Goal: Task Accomplishment & Management: Use online tool/utility

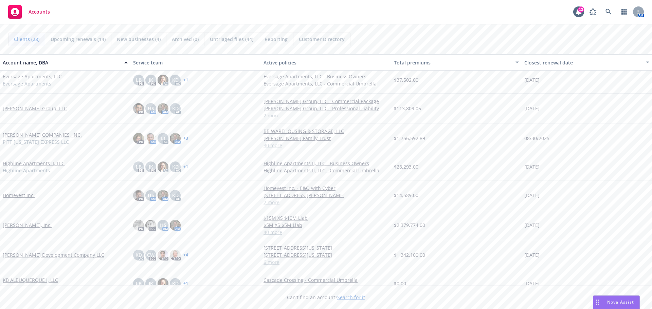
scroll to position [204, 0]
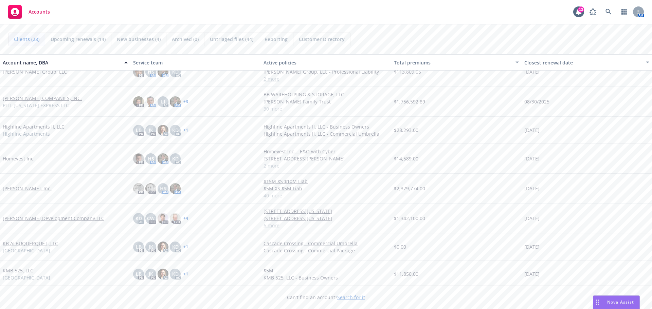
click at [26, 218] on link "[PERSON_NAME] Development Company LLC" at bounding box center [53, 218] width 101 height 7
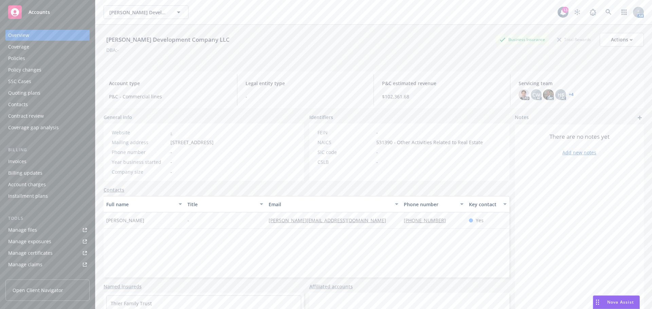
click at [23, 91] on div "Quoting plans" at bounding box center [24, 93] width 32 height 11
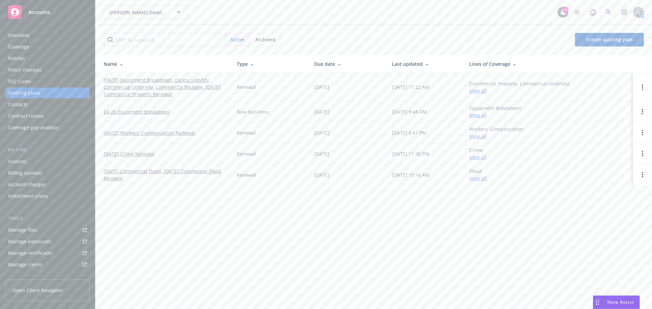
click at [149, 80] on link "[DATE] Equipment Breakdown, Excess Liability, Commercial Umbrella, Commercial P…" at bounding box center [165, 86] width 122 height 21
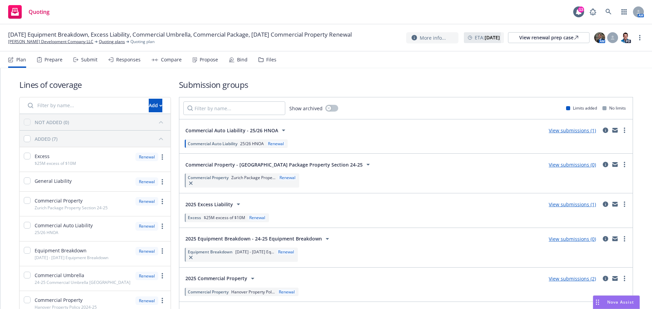
click at [128, 60] on div "Responses" at bounding box center [128, 59] width 24 height 5
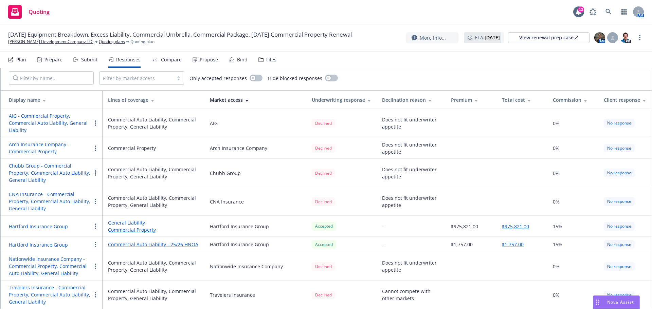
scroll to position [36, 0]
click at [202, 58] on div "Propose" at bounding box center [209, 59] width 18 height 5
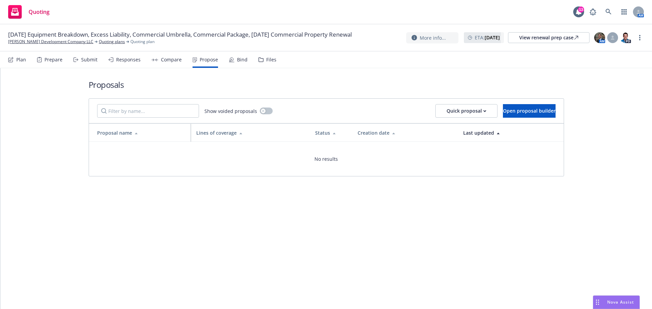
click at [242, 60] on div "Bind" at bounding box center [242, 59] width 11 height 5
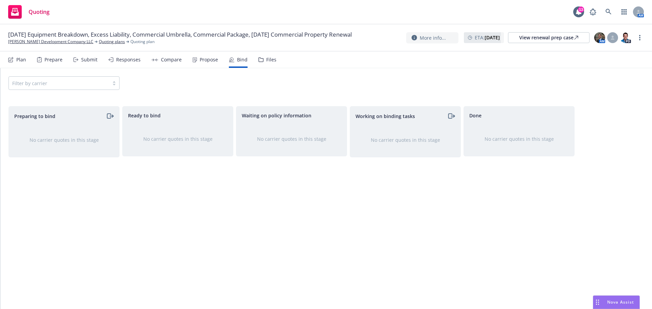
click at [118, 62] on div "Responses" at bounding box center [128, 59] width 24 height 5
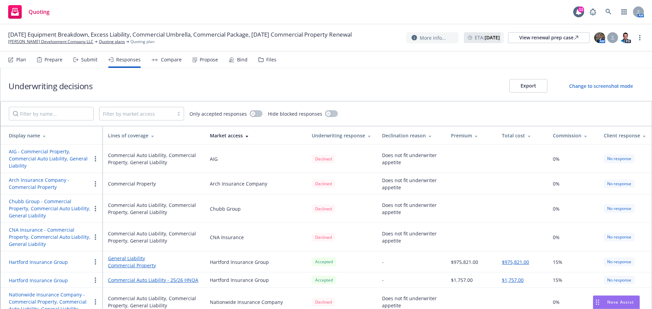
click at [78, 61] on icon at bounding box center [75, 59] width 5 height 5
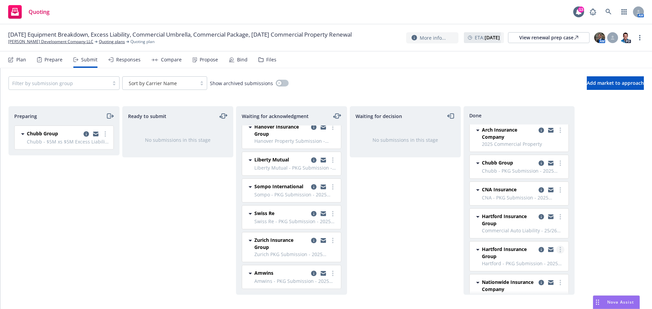
scroll to position [72, 0]
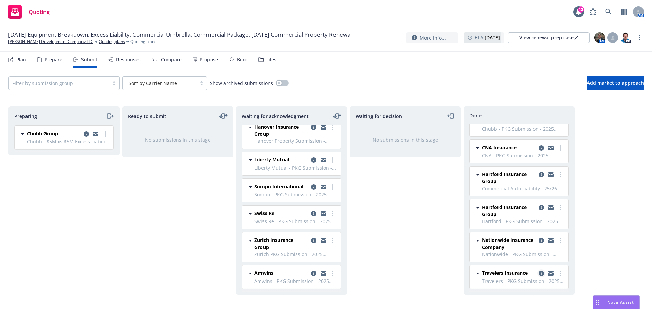
click at [538, 273] on icon "copy logging email" at bounding box center [540, 273] width 5 height 5
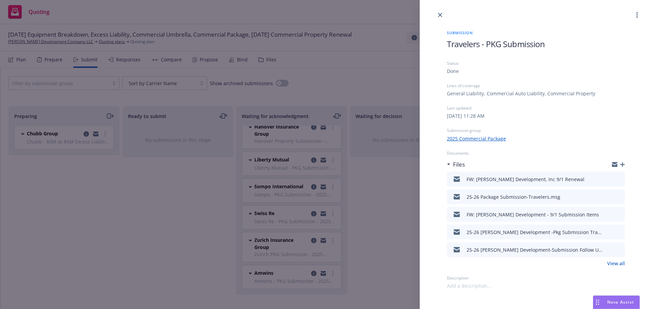
click at [619, 179] on icon "preview file" at bounding box center [618, 178] width 6 height 5
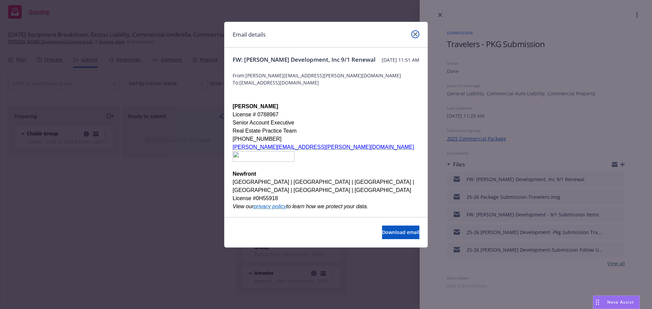
click at [414, 32] on link "close" at bounding box center [415, 34] width 8 height 8
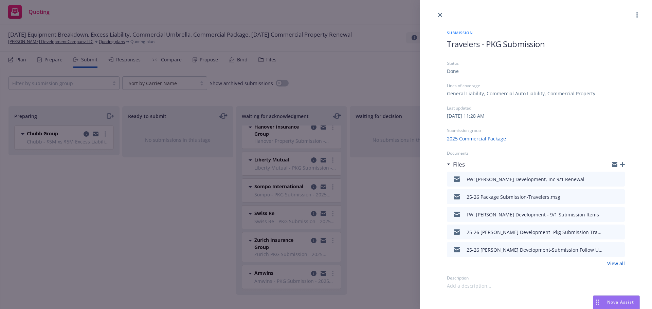
click at [390, 200] on div "Submission Travelers - PKG Submission Status Done Lines of coverage General Lia…" at bounding box center [326, 154] width 652 height 309
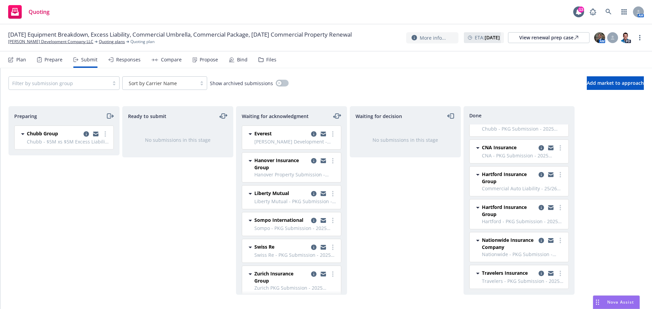
click at [44, 60] on div "Prepare" at bounding box center [53, 59] width 18 height 5
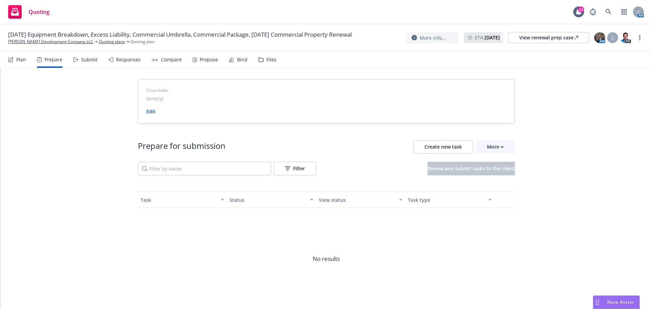
click at [19, 59] on div "Plan" at bounding box center [21, 59] width 10 height 5
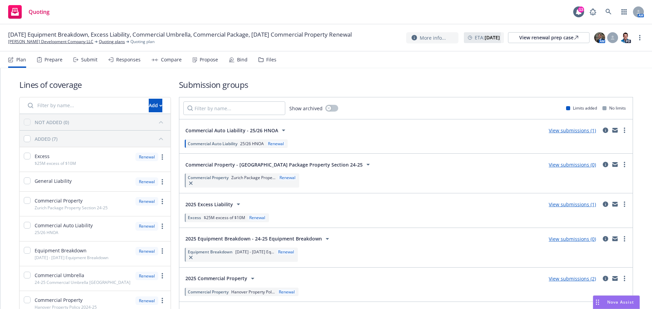
click at [484, 245] on div "2025 Equipment Breakdown - 24-25 Equipment Breakdown View submissions (0)" at bounding box center [405, 239] width 445 height 14
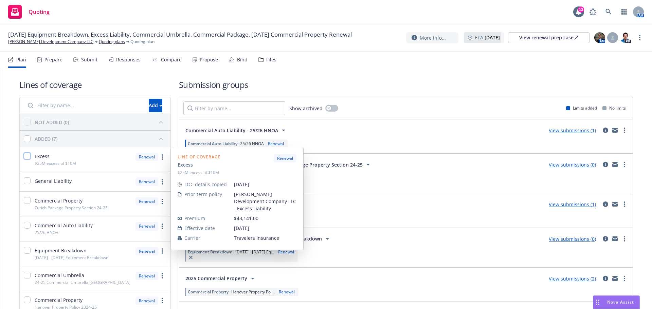
click at [27, 157] on input "checkbox" at bounding box center [27, 156] width 7 height 7
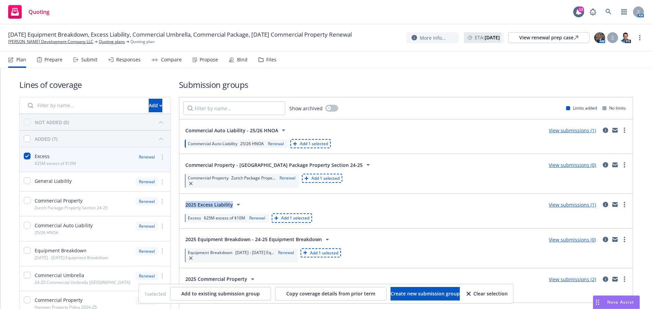
click at [390, 193] on div "Show archived Limits added No limits Commercial Auto Liability - 25/26 HNOA Vie…" at bounding box center [406, 237] width 454 height 280
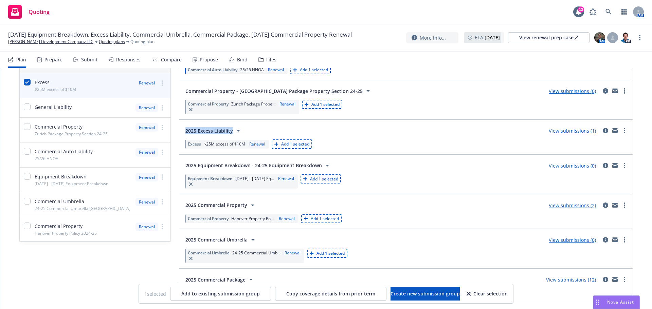
scroll to position [98, 0]
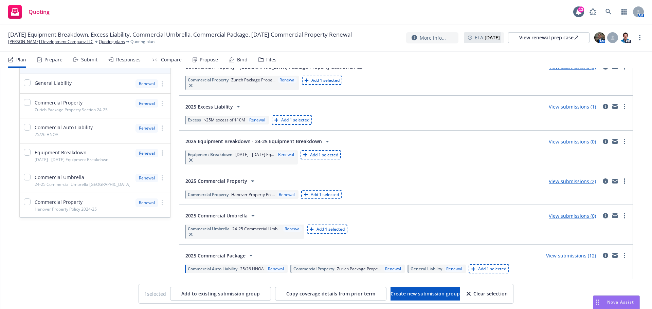
click at [402, 221] on div "2025 Commercial Umbrella View submissions (0)" at bounding box center [405, 216] width 445 height 14
click at [267, 247] on div "2025 Commercial Package View submissions (12) Commercial Auto Liability 25/26 H…" at bounding box center [405, 262] width 453 height 34
click at [384, 154] on div "Equipment Breakdown [DATE] - [DATE] Eq... Renewal Add 1 selected" at bounding box center [405, 157] width 445 height 17
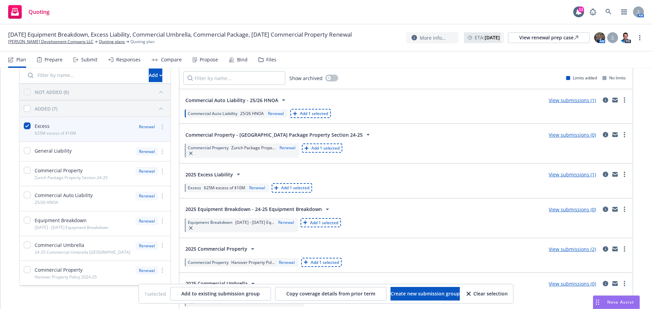
scroll to position [0, 0]
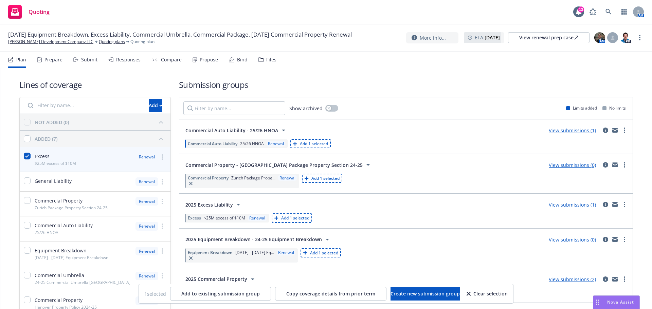
click at [208, 205] on span "2025 Excess Liability" at bounding box center [209, 204] width 48 height 7
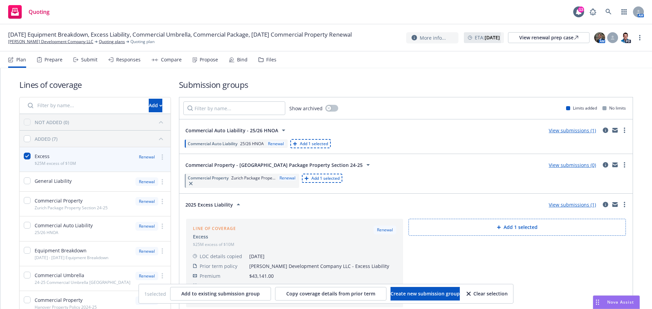
click at [220, 202] on span "2025 Excess Liability" at bounding box center [209, 204] width 48 height 7
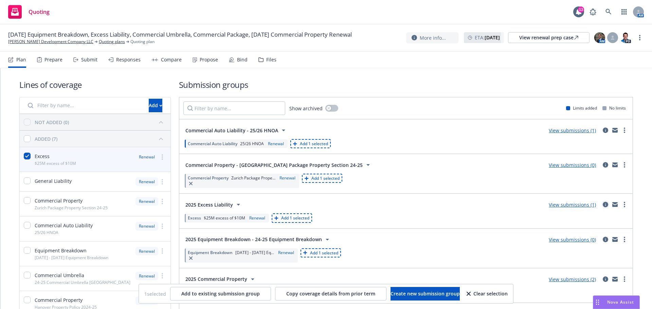
click at [602, 204] on icon "circleInformation" at bounding box center [604, 204] width 5 height 5
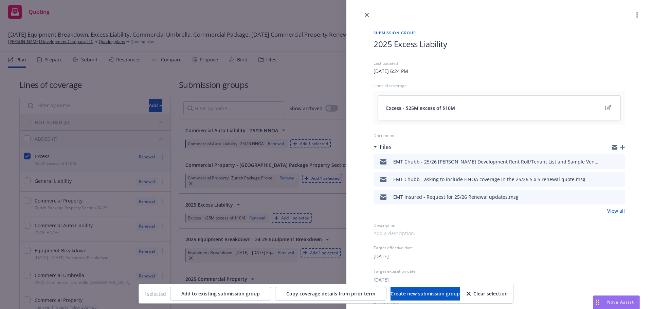
click at [615, 162] on icon "preview file" at bounding box center [618, 161] width 6 height 5
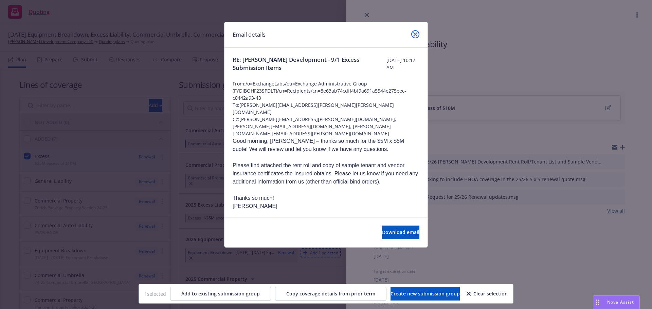
click at [412, 34] on link "close" at bounding box center [415, 34] width 8 height 8
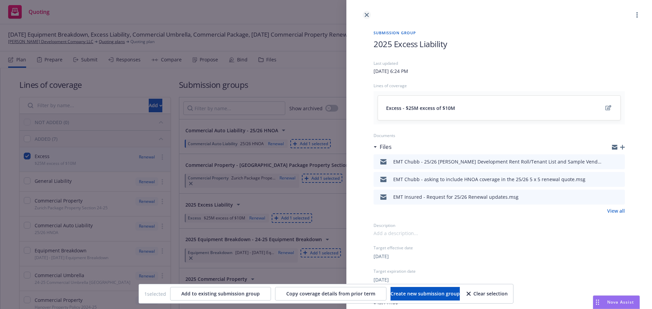
click at [367, 15] on icon "close" at bounding box center [367, 15] width 4 height 4
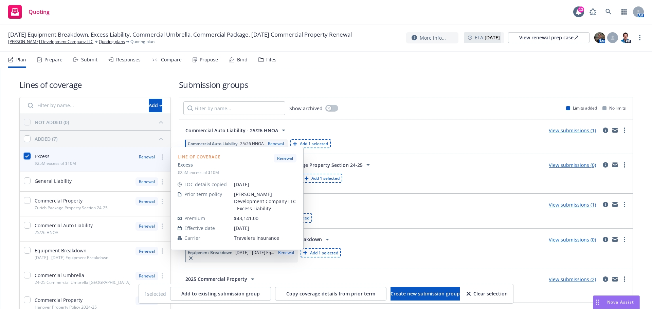
click at [27, 154] on input "checkbox" at bounding box center [27, 156] width 7 height 7
checkbox input "false"
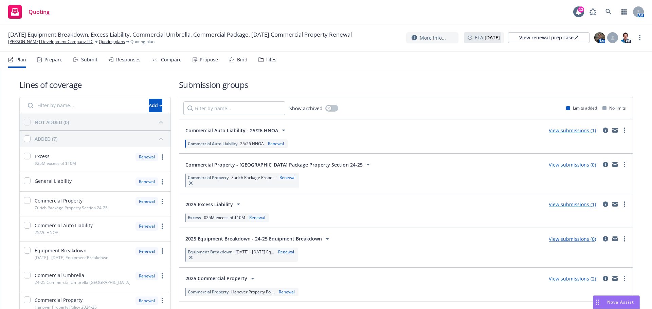
click at [419, 172] on div "Commercial Property [GEOGRAPHIC_DATA] Package Prope... Renewal" at bounding box center [405, 180] width 445 height 17
click at [565, 205] on link "View submissions (1)" at bounding box center [571, 204] width 47 height 6
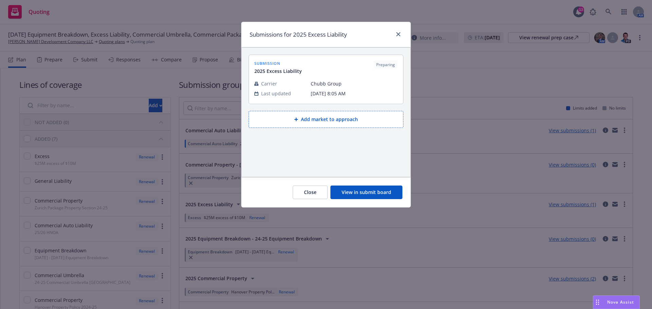
click at [370, 190] on button "View in submit board" at bounding box center [366, 193] width 72 height 14
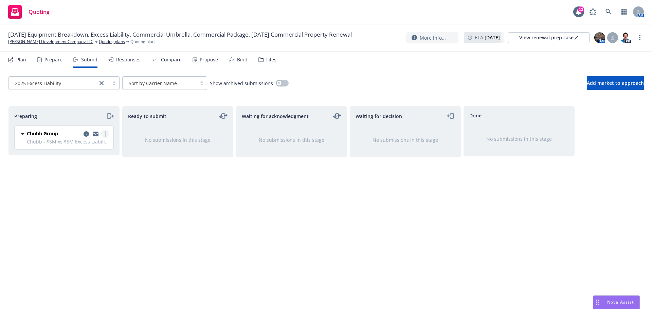
click at [104, 133] on link "more" at bounding box center [105, 134] width 8 height 8
click at [87, 188] on span "Add accepted decision" at bounding box center [75, 188] width 68 height 6
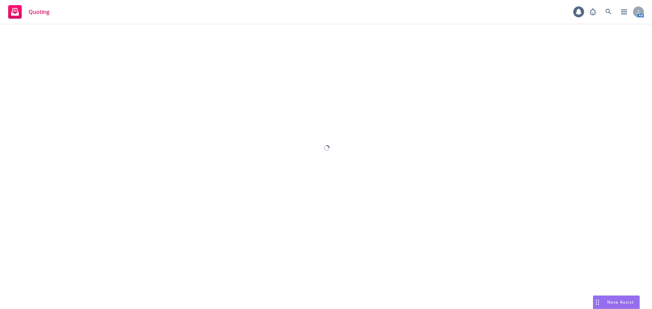
select select "12"
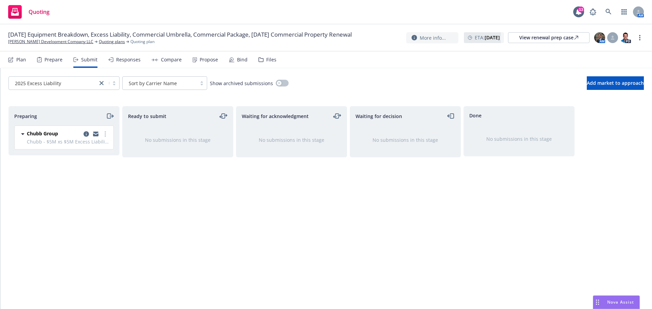
click at [129, 61] on div "Responses" at bounding box center [128, 59] width 24 height 5
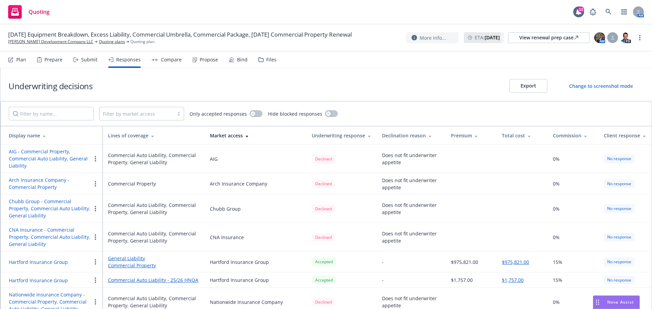
scroll to position [36, 0]
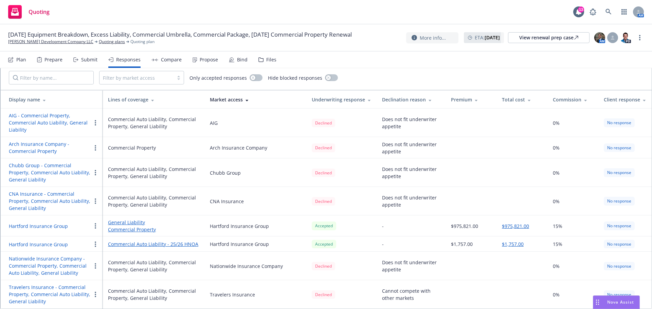
click at [56, 61] on div "Prepare" at bounding box center [53, 59] width 18 height 5
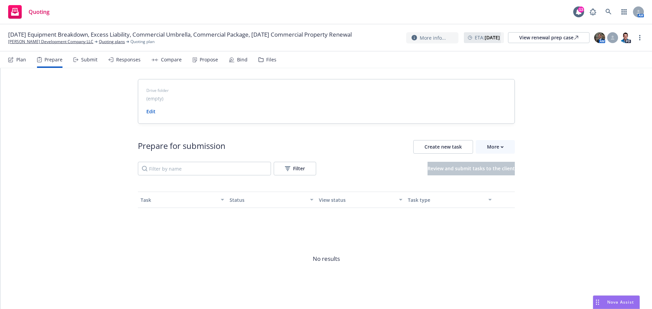
click at [22, 56] on div "Plan" at bounding box center [17, 60] width 18 height 16
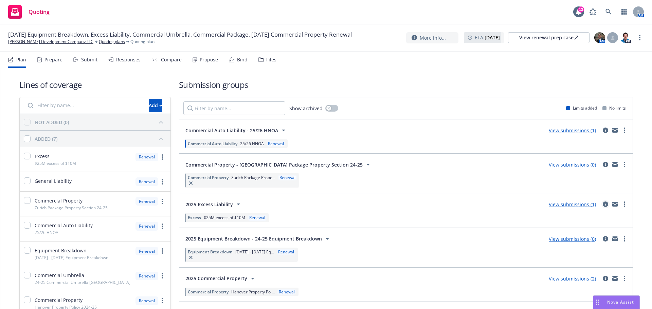
click at [602, 203] on icon "circleInformation" at bounding box center [604, 204] width 5 height 5
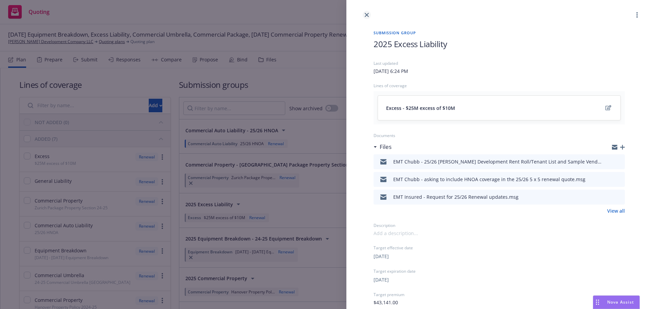
click at [368, 16] on icon "close" at bounding box center [367, 15] width 4 height 4
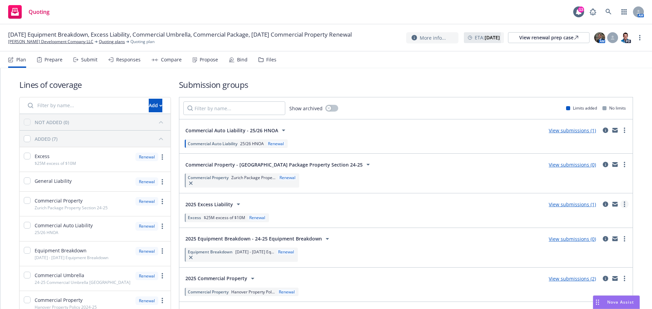
click at [623, 205] on circle "more" at bounding box center [623, 204] width 1 height 1
click at [482, 196] on div "2025 Excess Liability View submissions (1) Excess $25M excess of $10M Renewal" at bounding box center [405, 210] width 453 height 34
click at [575, 202] on link "View submissions (1)" at bounding box center [571, 204] width 47 height 6
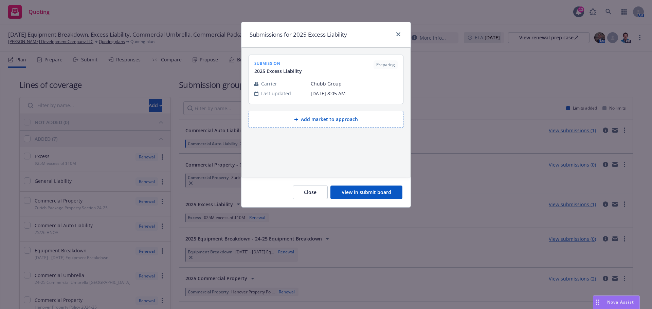
click at [370, 192] on button "View in submit board" at bounding box center [366, 193] width 72 height 14
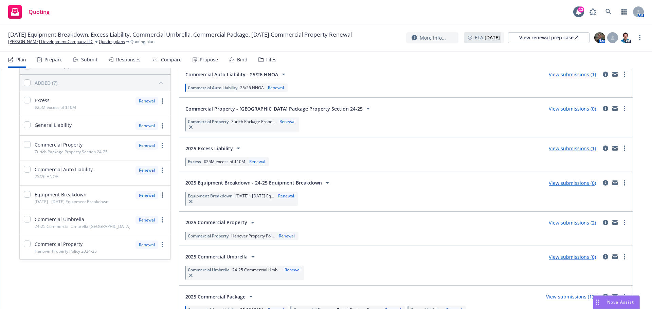
scroll to position [68, 0]
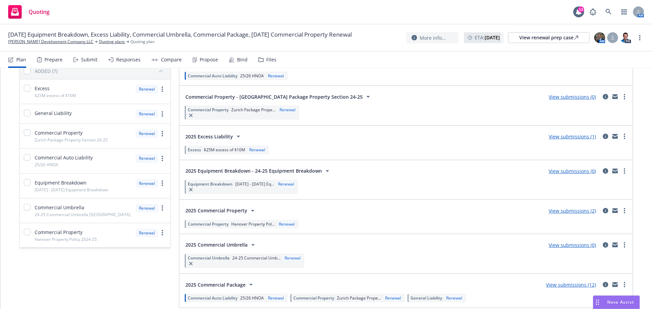
click at [565, 246] on link "View submissions (0)" at bounding box center [571, 245] width 47 height 6
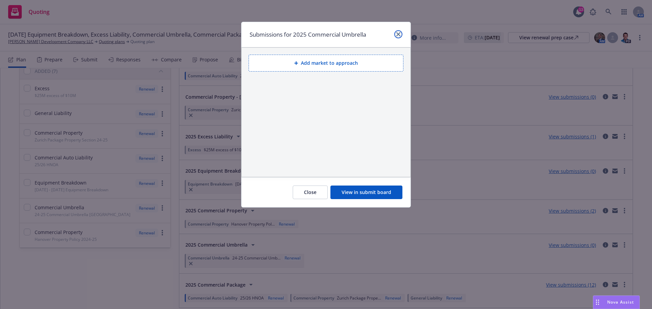
click at [397, 34] on icon "close" at bounding box center [398, 34] width 4 height 4
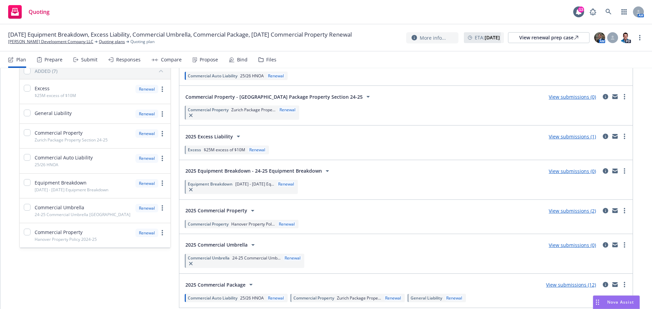
click at [565, 137] on link "View submissions (1)" at bounding box center [571, 136] width 47 height 6
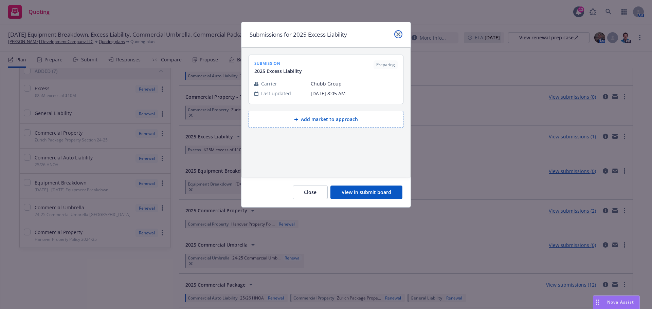
click at [400, 34] on link "close" at bounding box center [398, 34] width 8 height 8
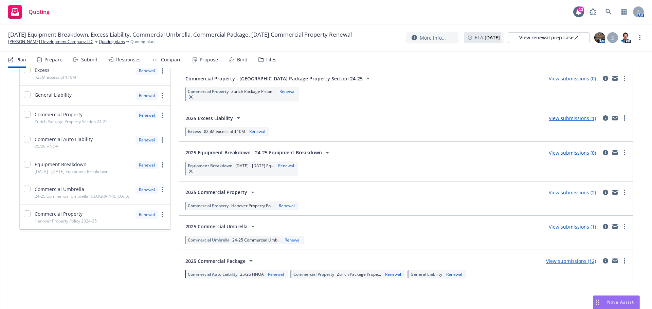
scroll to position [91, 0]
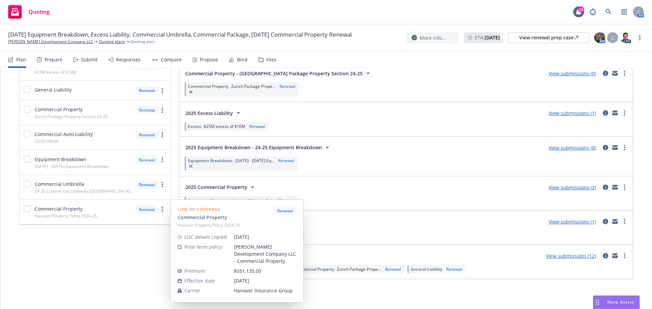
click at [154, 221] on div "Commercial Property Hanover Property Policy 2024-25 Renewal" at bounding box center [95, 212] width 151 height 24
